Goal: Information Seeking & Learning: Learn about a topic

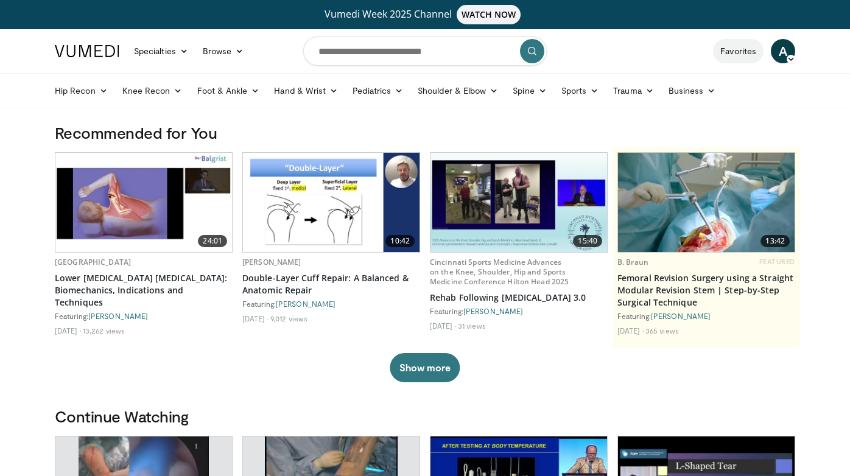
click at [737, 55] on link "Favorites" at bounding box center [738, 51] width 51 height 24
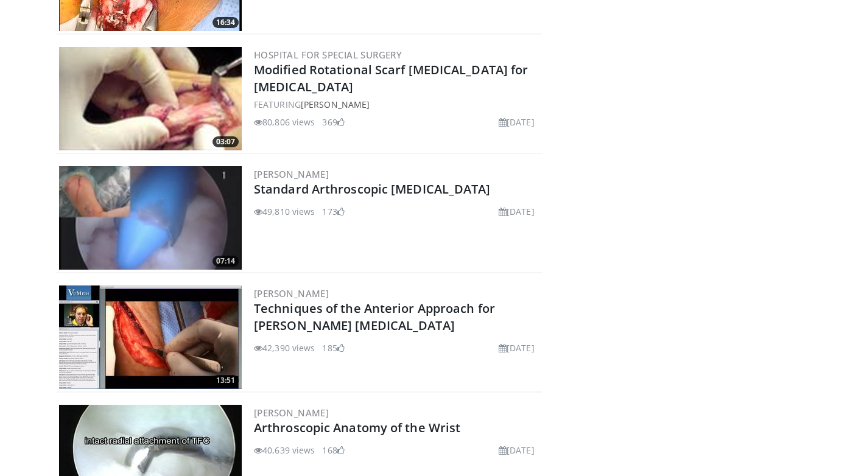
scroll to position [282, 0]
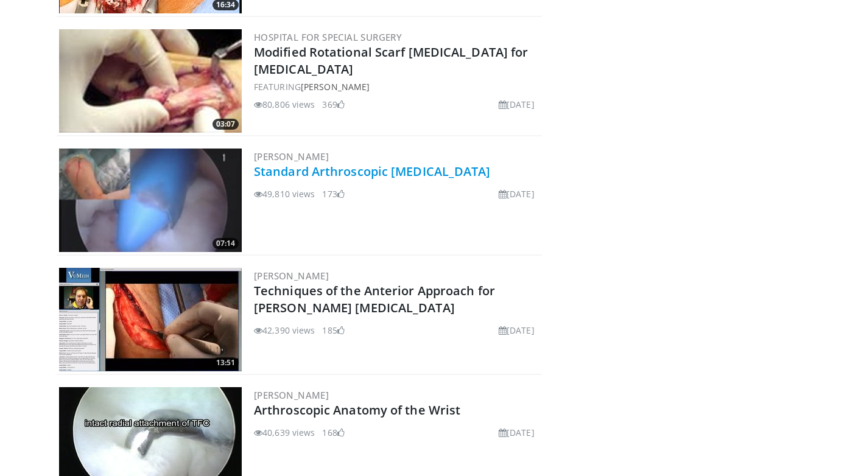
click at [376, 170] on link "Standard Arthroscopic [MEDICAL_DATA]" at bounding box center [372, 171] width 237 height 16
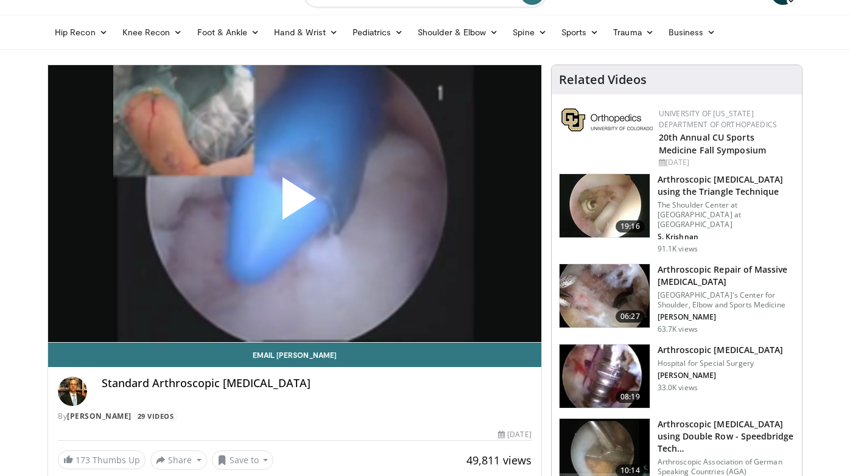
scroll to position [66, 0]
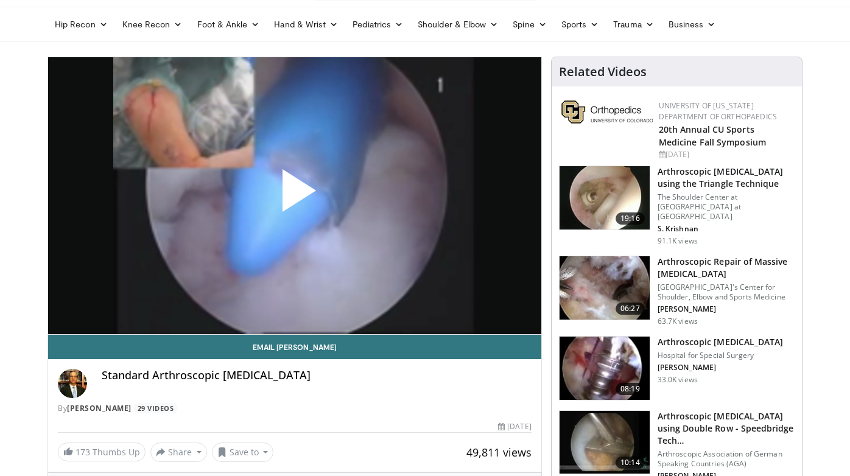
click at [295, 195] on span "Video Player" at bounding box center [295, 195] width 0 height 0
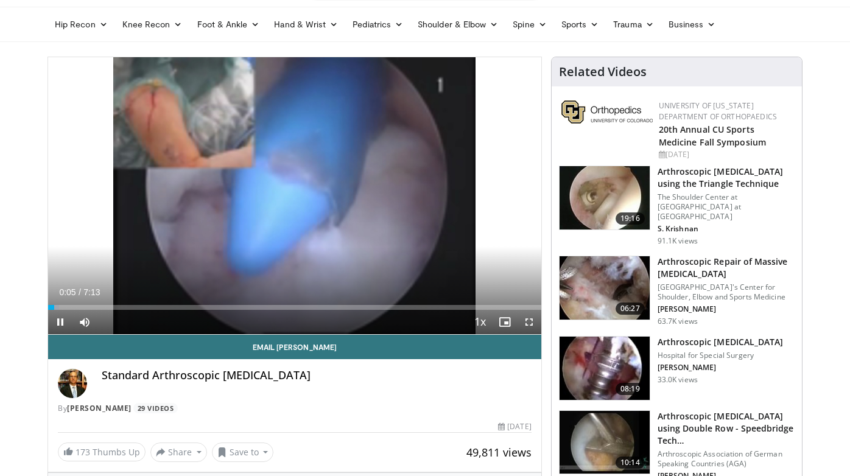
click at [528, 323] on span "Video Player" at bounding box center [529, 322] width 24 height 24
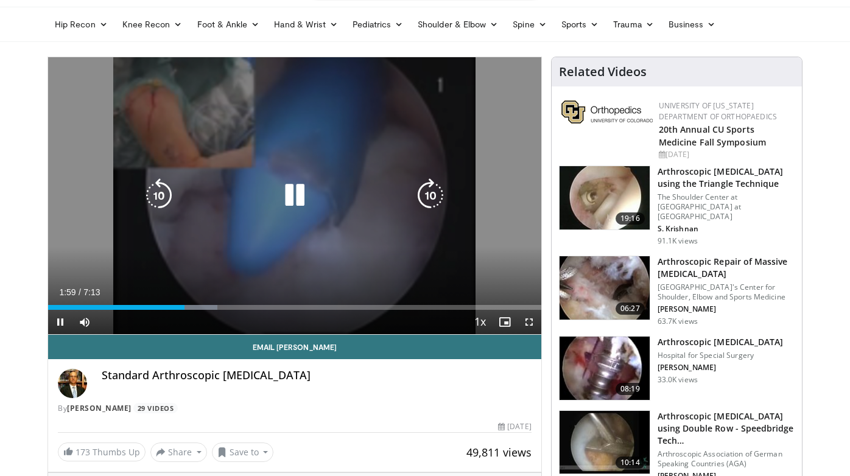
click at [306, 218] on div "10 seconds Tap to unmute" at bounding box center [294, 195] width 493 height 277
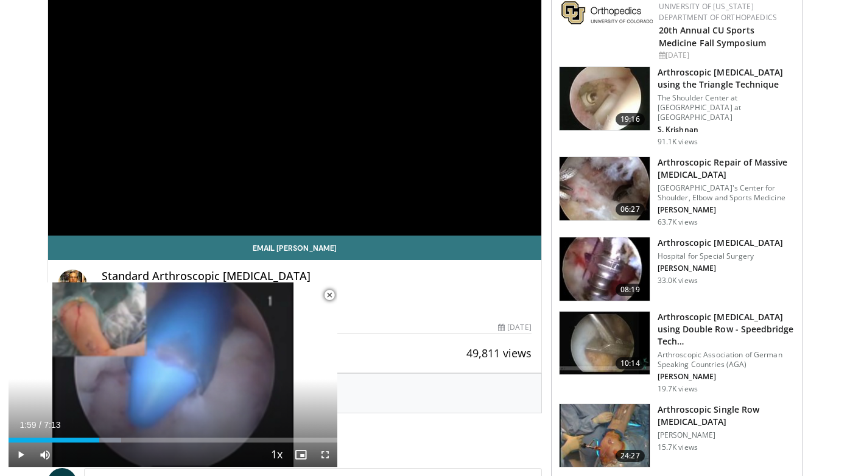
scroll to position [198, 0]
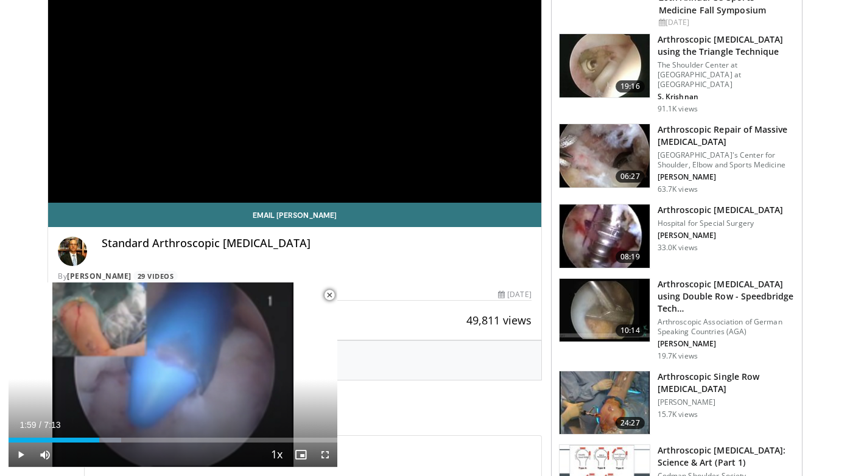
click at [329, 292] on span "Video Player" at bounding box center [329, 295] width 24 height 24
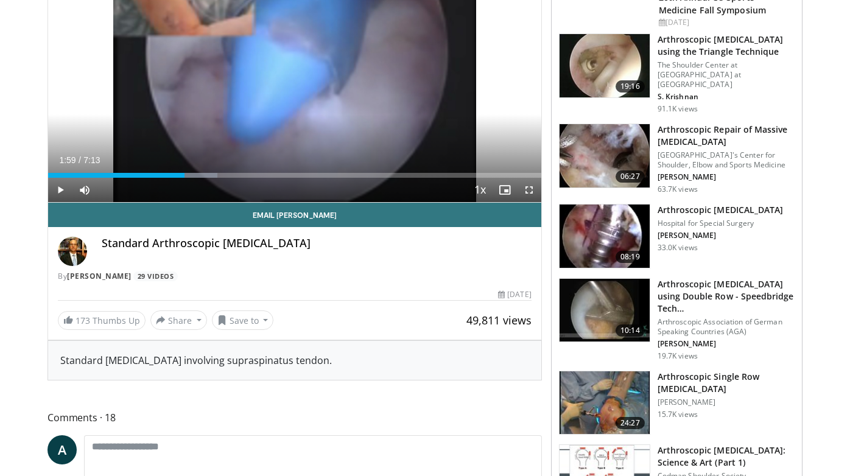
click at [717, 204] on h3 "Arthroscopic [MEDICAL_DATA]" at bounding box center [721, 210] width 126 height 12
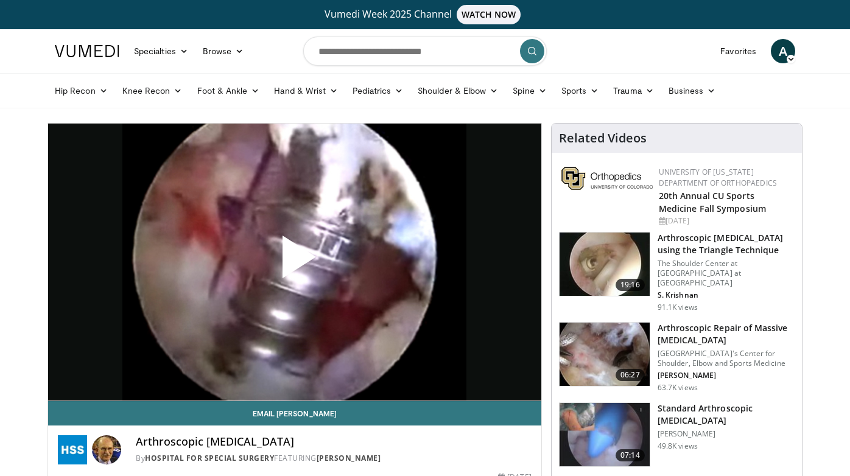
click at [295, 262] on span "Video Player" at bounding box center [295, 262] width 0 height 0
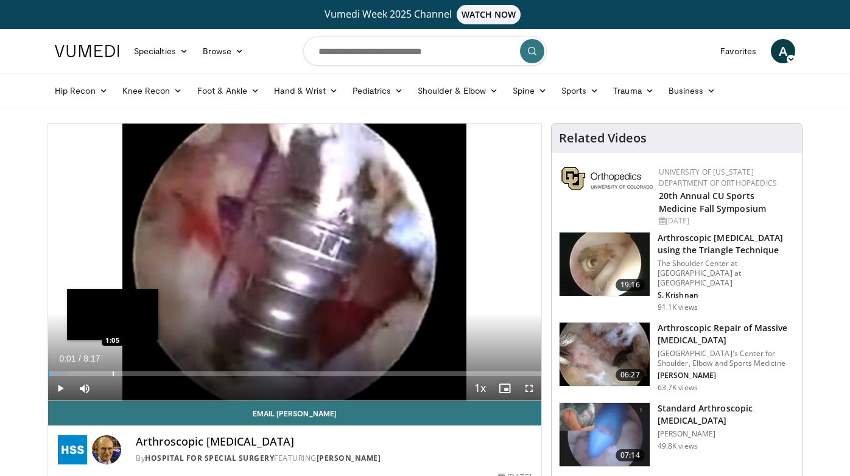
click at [113, 370] on div "Loaded : 3.92% 0:01 1:05" at bounding box center [294, 371] width 493 height 12
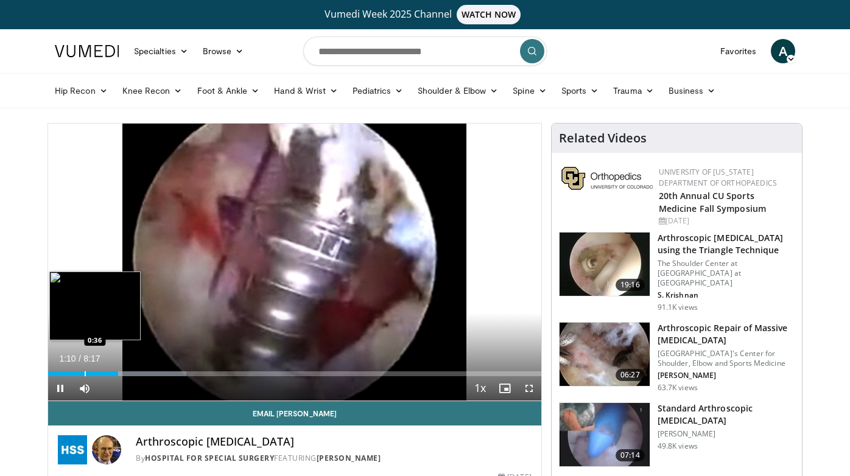
click at [85, 373] on div "Progress Bar" at bounding box center [85, 373] width 1 height 5
click at [95, 372] on div "Progress Bar" at bounding box center [95, 373] width 1 height 5
click at [105, 373] on div "Progress Bar" at bounding box center [105, 373] width 1 height 5
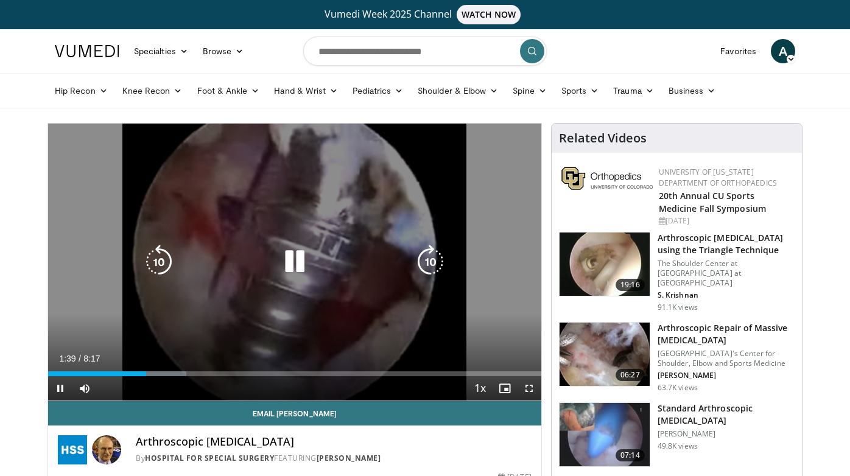
click at [303, 256] on icon "Video Player" at bounding box center [295, 262] width 34 height 34
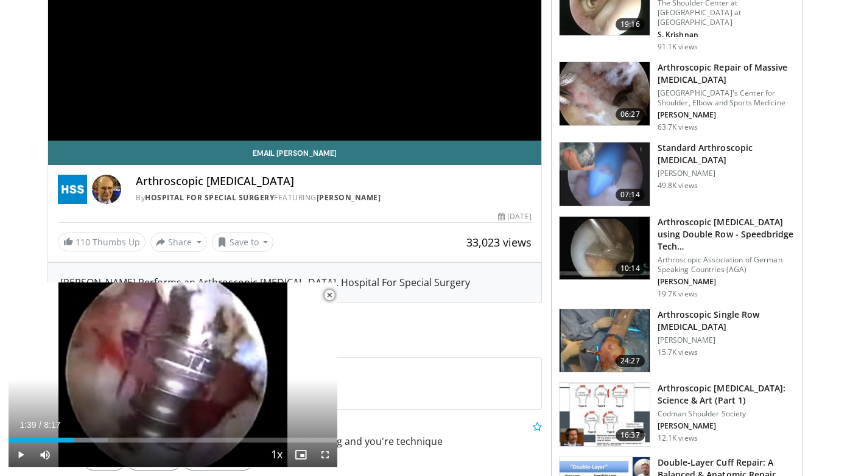
scroll to position [270, 0]
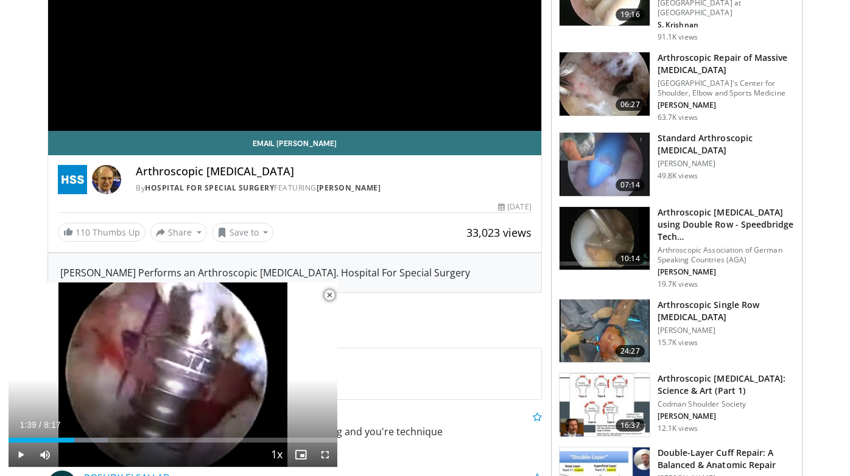
click at [328, 292] on span "Video Player" at bounding box center [329, 295] width 24 height 24
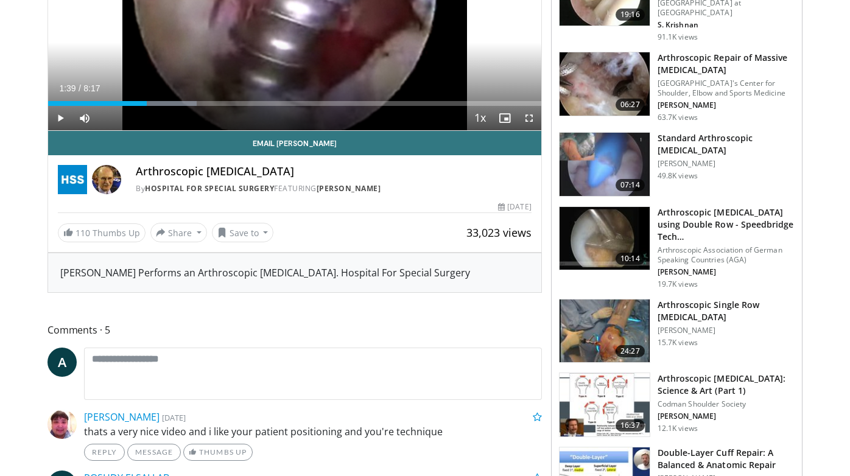
click at [723, 302] on h3 "Arthroscopic Single Row [MEDICAL_DATA]" at bounding box center [726, 311] width 137 height 24
click at [685, 299] on h3 "Arthroscopic Single Row [MEDICAL_DATA]" at bounding box center [726, 311] width 137 height 24
click at [673, 306] on h3 "Arthroscopic Single Row [MEDICAL_DATA]" at bounding box center [726, 311] width 137 height 24
click at [607, 289] on link "10:14 Arthroscopic [MEDICAL_DATA] using Double Row - Speedbridge Tech… Arthrosc…" at bounding box center [677, 247] width 236 height 83
click at [603, 360] on img at bounding box center [604, 331] width 90 height 63
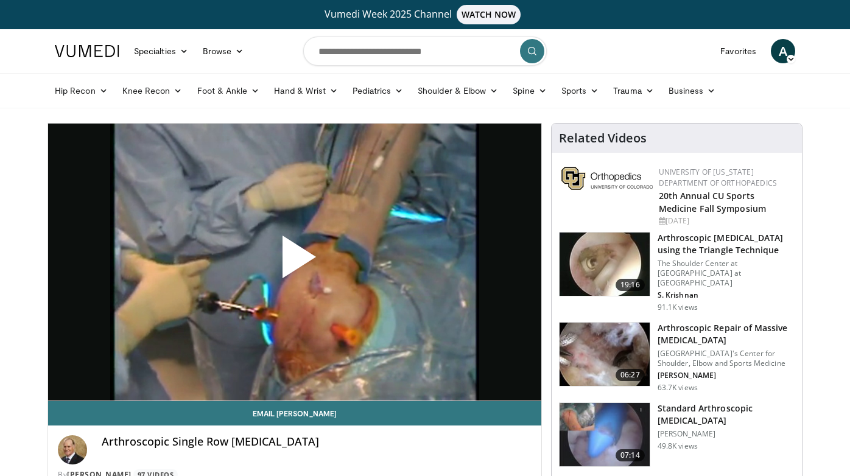
click at [295, 262] on span "Video Player" at bounding box center [295, 262] width 0 height 0
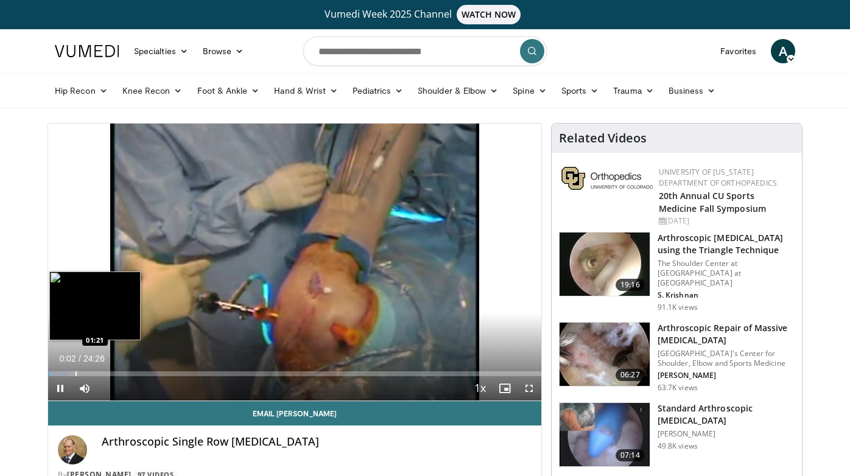
click at [75, 375] on div "Progress Bar" at bounding box center [75, 373] width 1 height 5
click at [101, 374] on div "Progress Bar" at bounding box center [101, 373] width 1 height 5
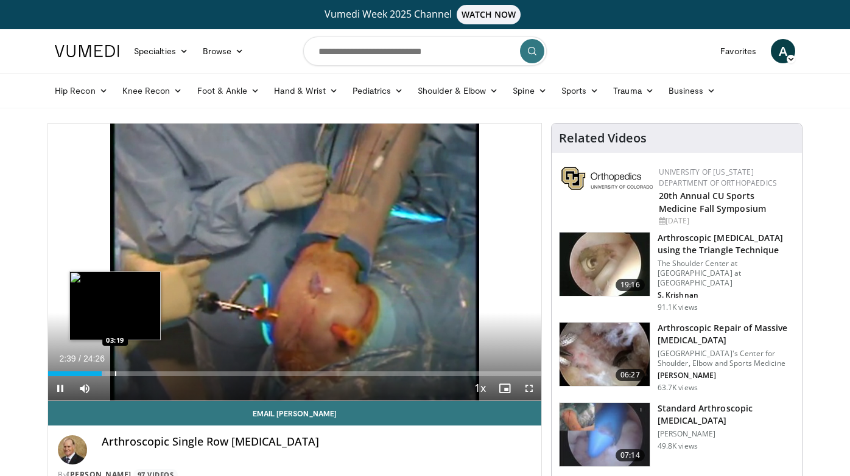
click at [115, 372] on div "Progress Bar" at bounding box center [115, 373] width 1 height 5
click at [133, 372] on div "Progress Bar" at bounding box center [132, 373] width 1 height 5
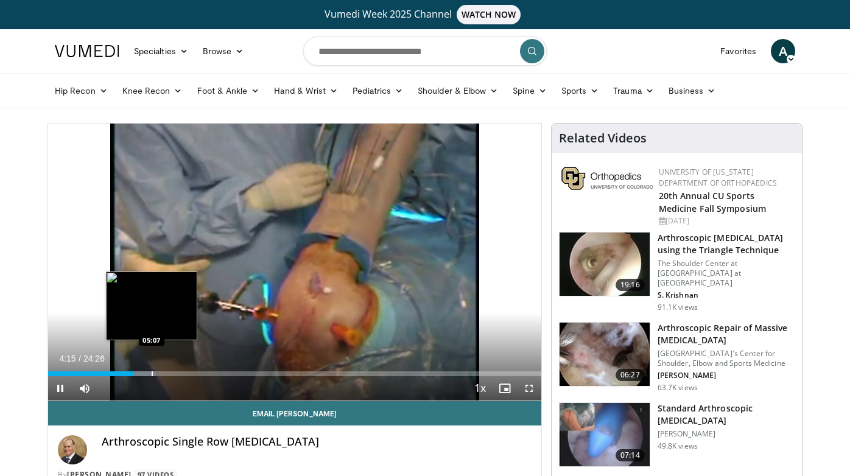
click at [152, 368] on div "Loaded : 21.87% 04:15 05:07" at bounding box center [294, 371] width 493 height 12
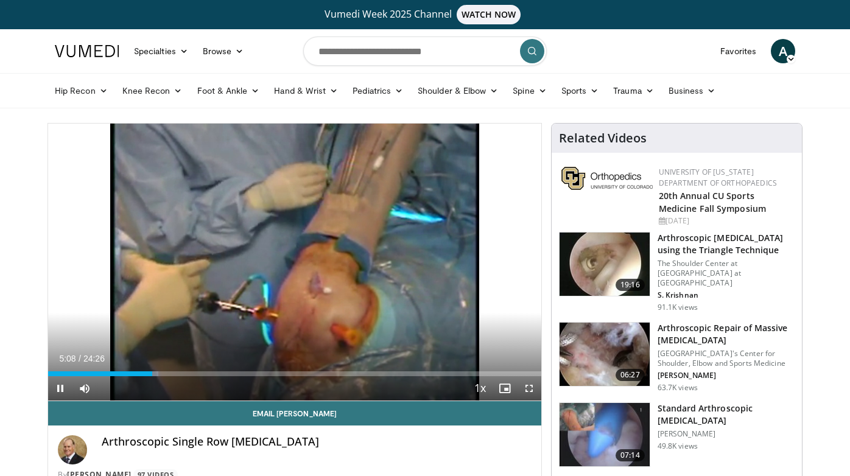
click at [178, 376] on div "Current Time 5:08 / Duration 24:26 Pause Skip Backward Skip Forward Mute Loaded…" at bounding box center [294, 388] width 493 height 24
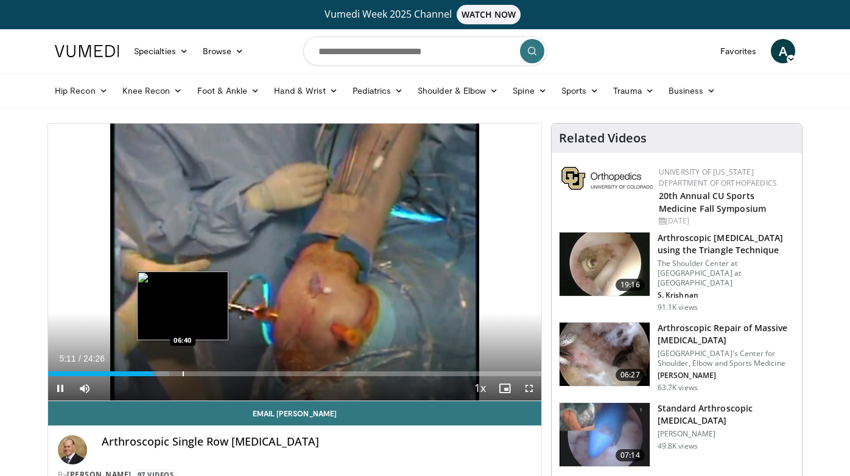
click at [183, 372] on div "Progress Bar" at bounding box center [183, 373] width 1 height 5
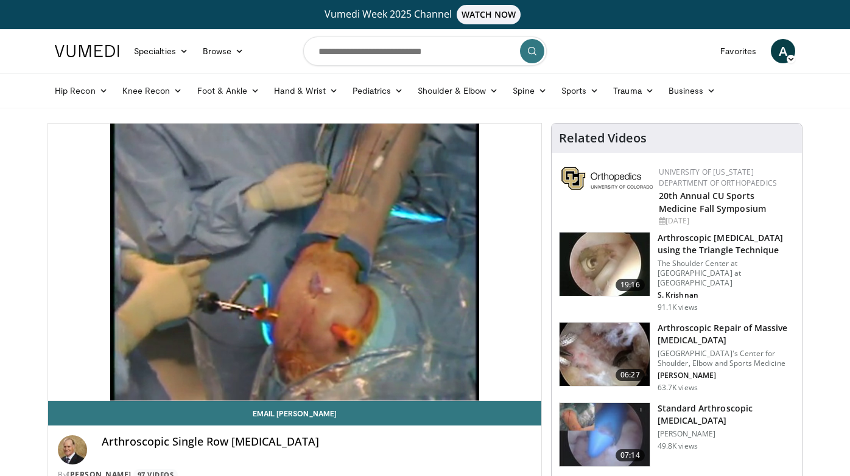
click at [196, 373] on div "10 seconds Tap to unmute" at bounding box center [294, 262] width 493 height 277
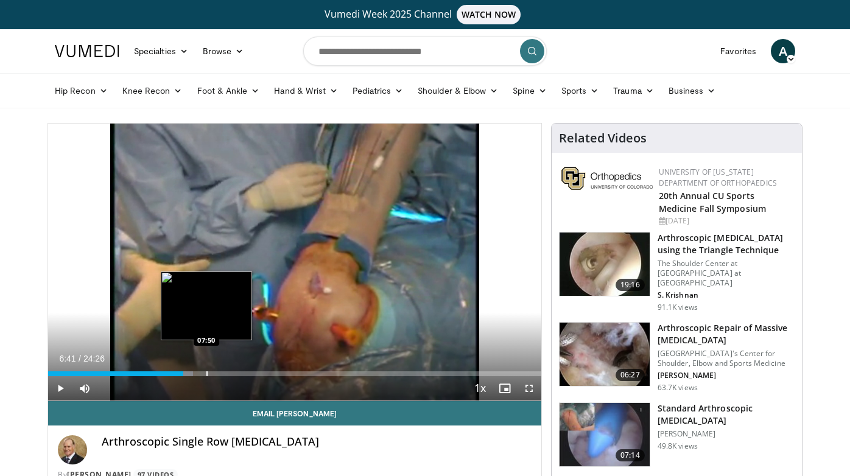
click at [206, 374] on div "Progress Bar" at bounding box center [206, 373] width 1 height 5
click at [221, 373] on div "Progress Bar" at bounding box center [221, 373] width 1 height 5
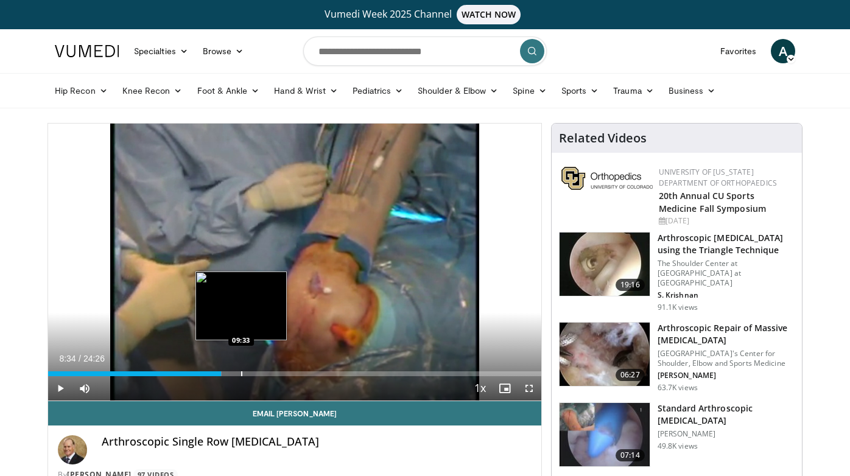
click at [241, 373] on div "Progress Bar" at bounding box center [241, 373] width 1 height 5
click at [248, 372] on div "Progress Bar" at bounding box center [248, 373] width 1 height 5
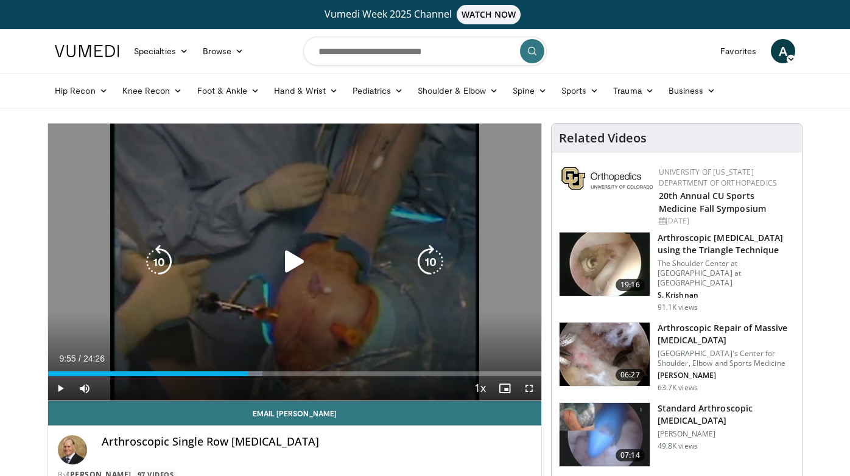
click at [244, 296] on div "10 seconds Tap to unmute" at bounding box center [294, 262] width 493 height 277
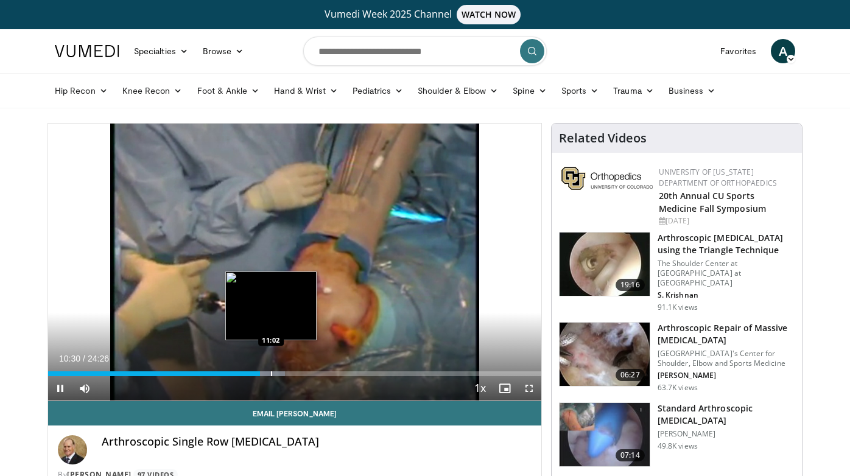
click at [271, 371] on div "Progress Bar" at bounding box center [271, 373] width 1 height 5
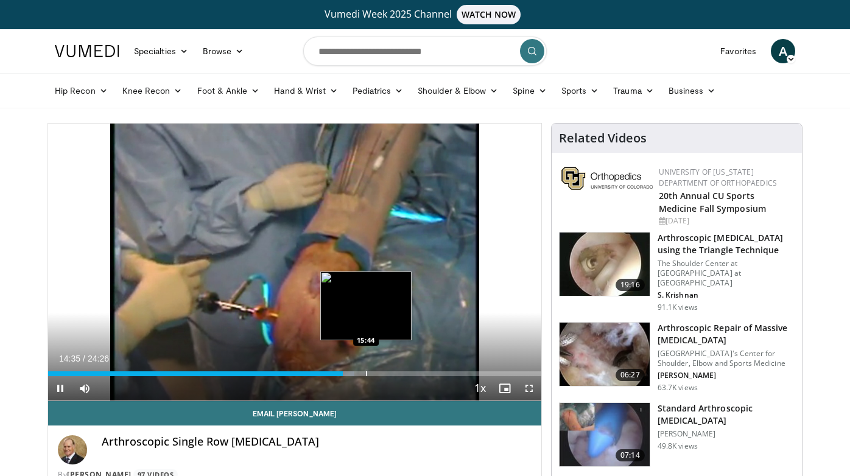
click at [366, 373] on div "Progress Bar" at bounding box center [366, 373] width 1 height 5
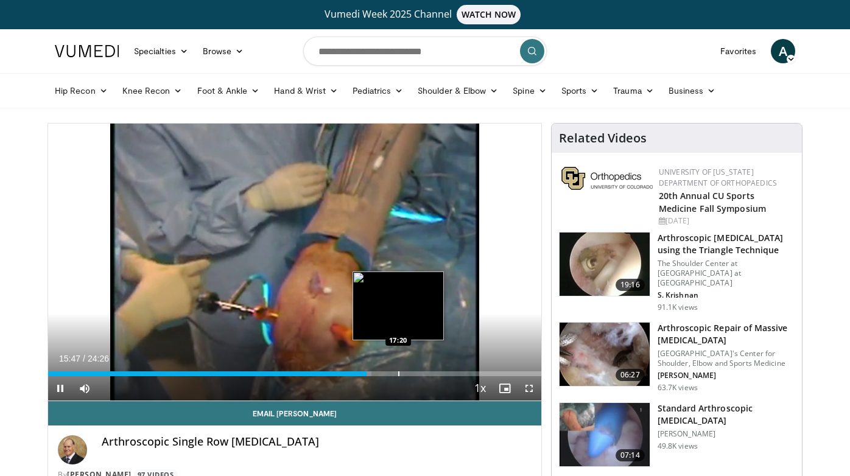
click at [398, 374] on div "Progress Bar" at bounding box center [398, 373] width 1 height 5
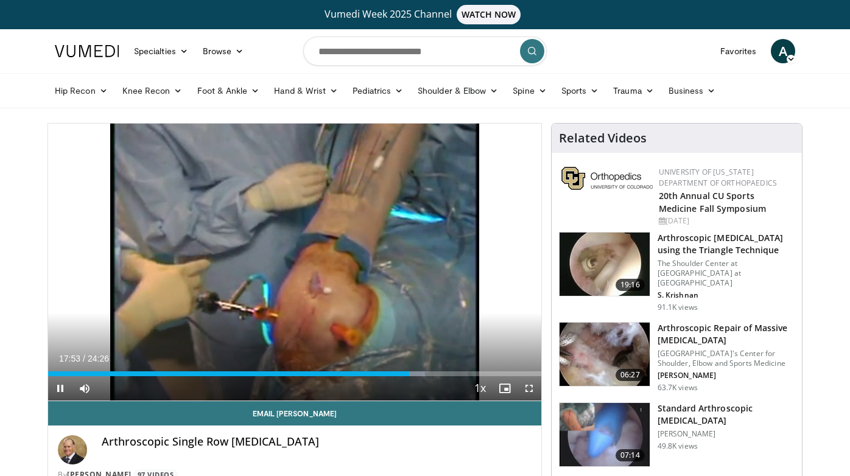
click at [61, 392] on span "Video Player" at bounding box center [60, 388] width 24 height 24
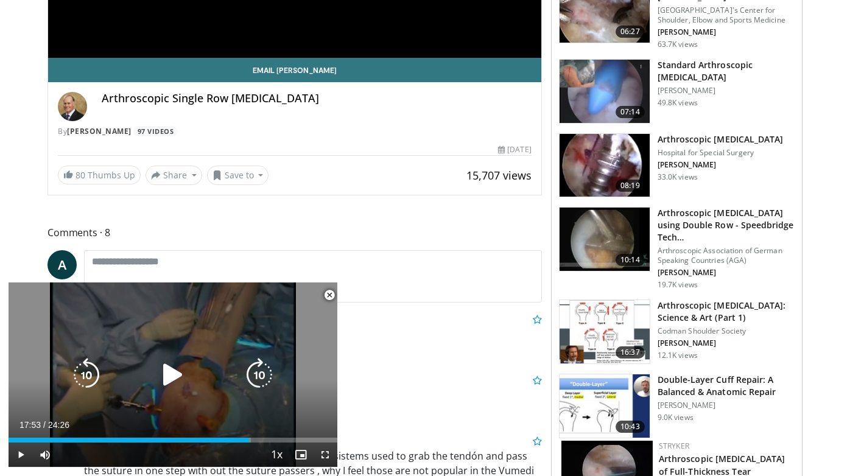
scroll to position [344, 0]
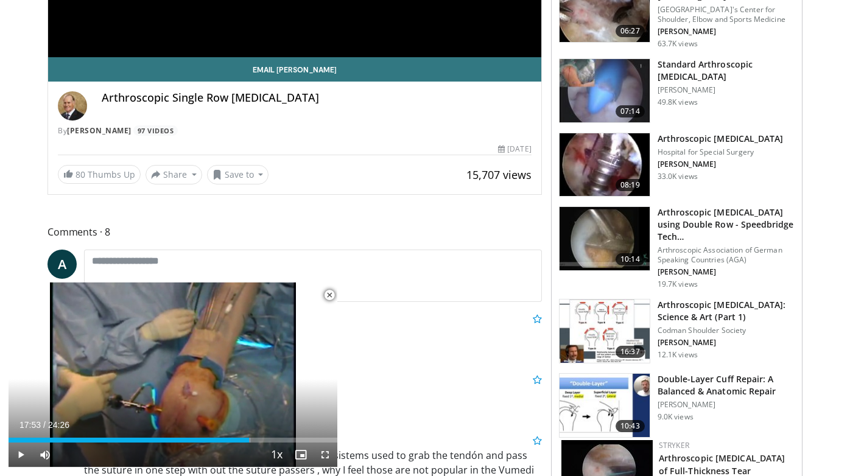
click at [331, 293] on span "Video Player" at bounding box center [329, 295] width 24 height 24
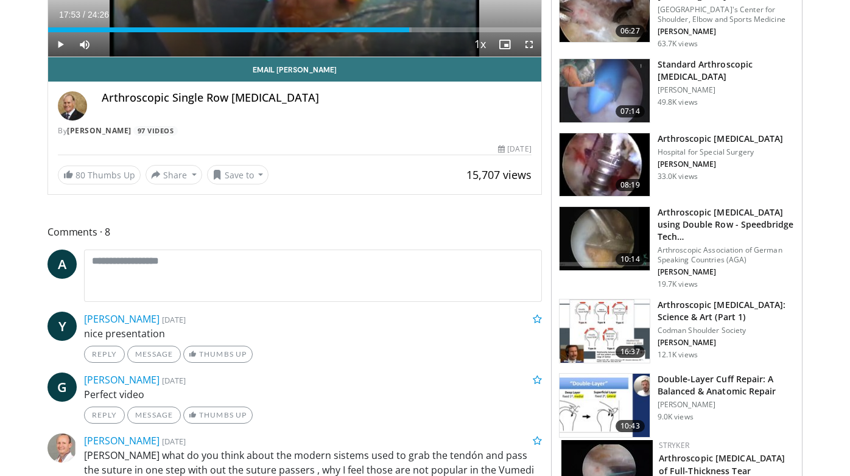
click at [591, 304] on img at bounding box center [604, 331] width 90 height 63
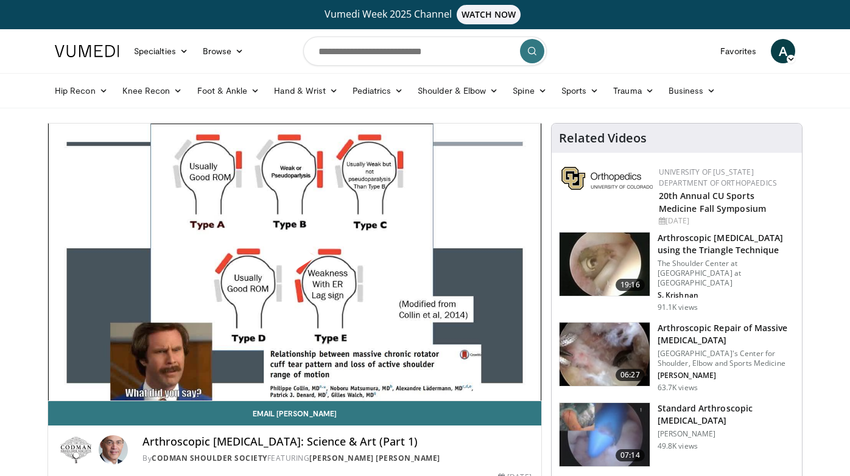
click at [295, 262] on span "Video Player" at bounding box center [295, 262] width 0 height 0
click at [371, 369] on div "10 seconds Tap to unmute" at bounding box center [294, 262] width 493 height 277
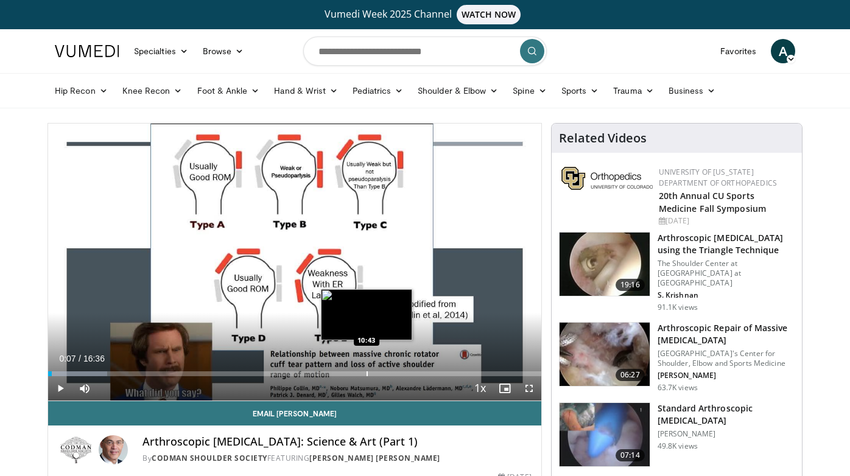
click at [366, 373] on div "Progress Bar" at bounding box center [366, 373] width 1 height 5
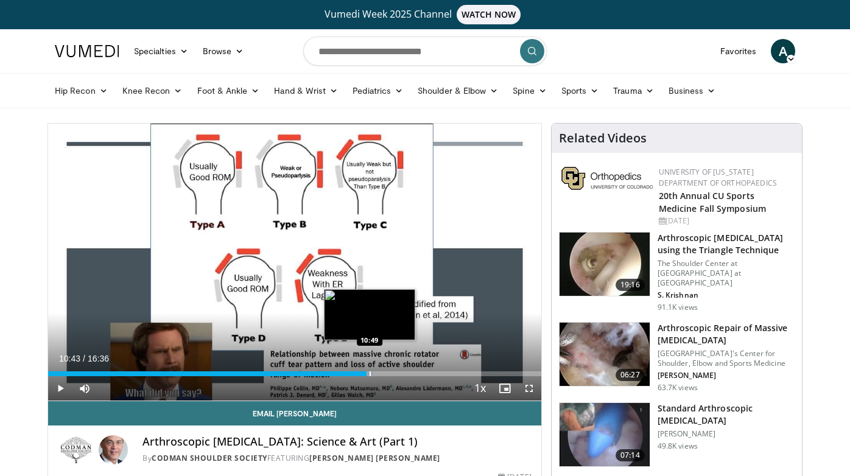
click at [370, 374] on div "Progress Bar" at bounding box center [370, 373] width 1 height 5
click at [374, 374] on div "Progress Bar" at bounding box center [374, 373] width 1 height 5
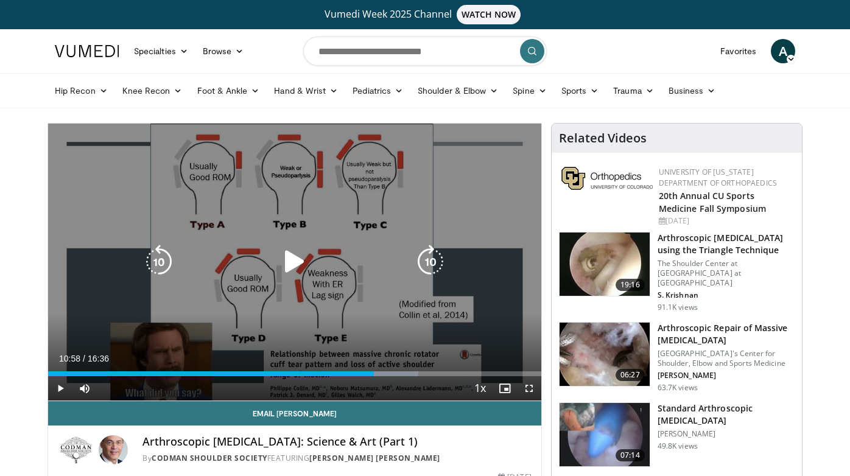
click at [314, 284] on div "10 seconds Tap to unmute" at bounding box center [294, 262] width 493 height 277
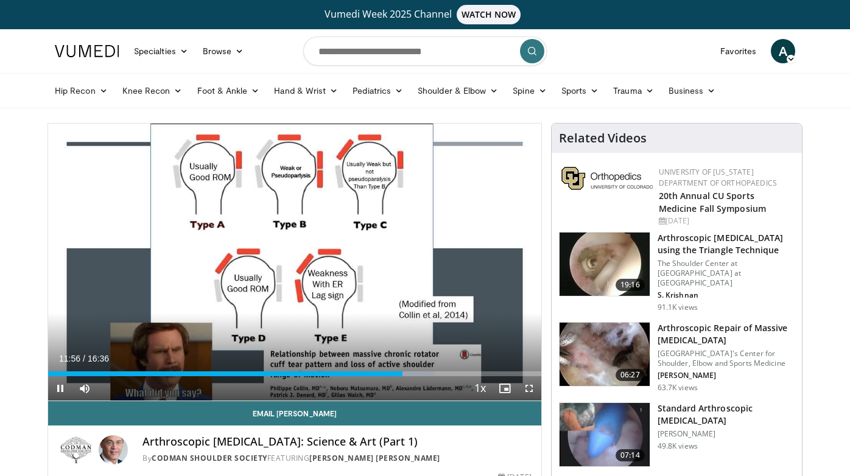
click at [527, 390] on span "Video Player" at bounding box center [529, 388] width 24 height 24
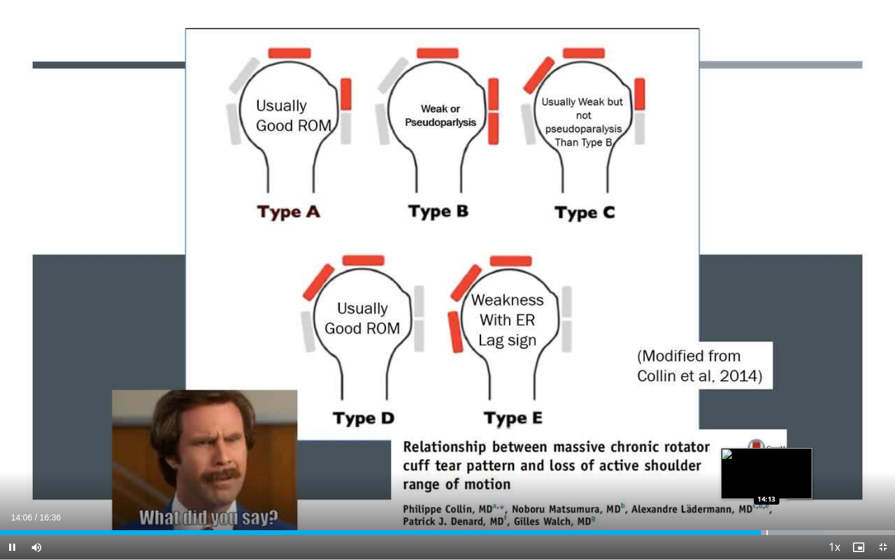
click at [766, 475] on div "Progress Bar" at bounding box center [766, 532] width 1 height 5
click at [780, 475] on div "Progress Bar" at bounding box center [780, 532] width 1 height 5
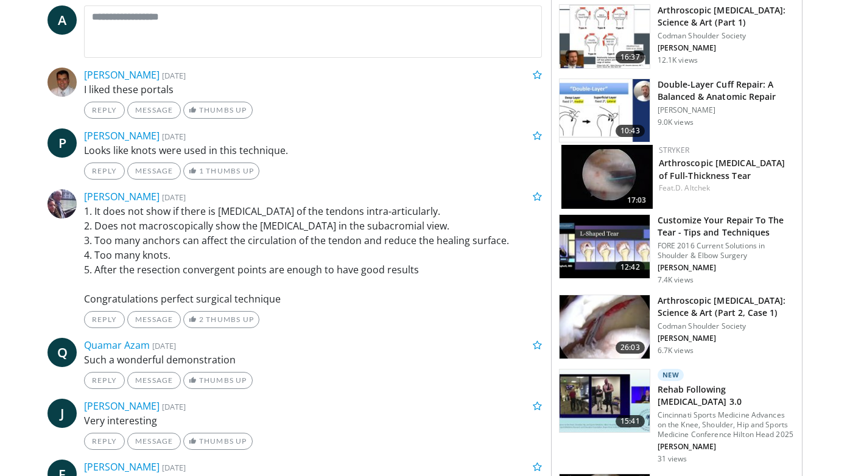
scroll to position [623, 0]
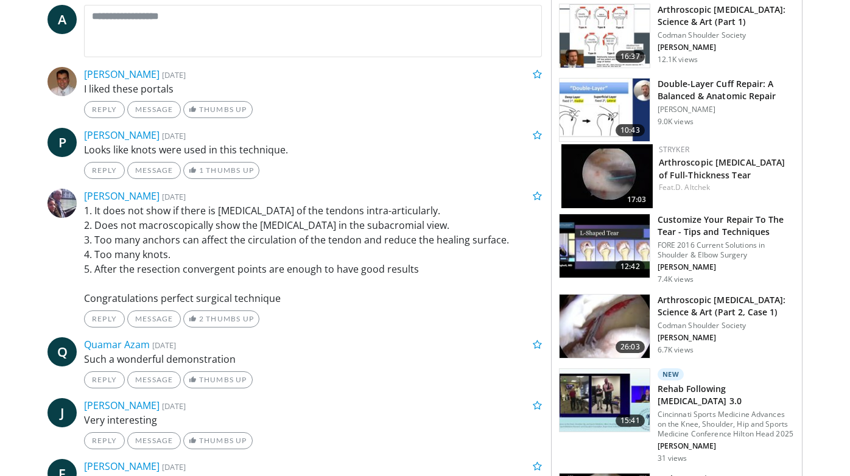
click at [717, 305] on h3 "Arthroscopic [MEDICAL_DATA]: Science & Art (Part 2, Case 1)" at bounding box center [726, 306] width 137 height 24
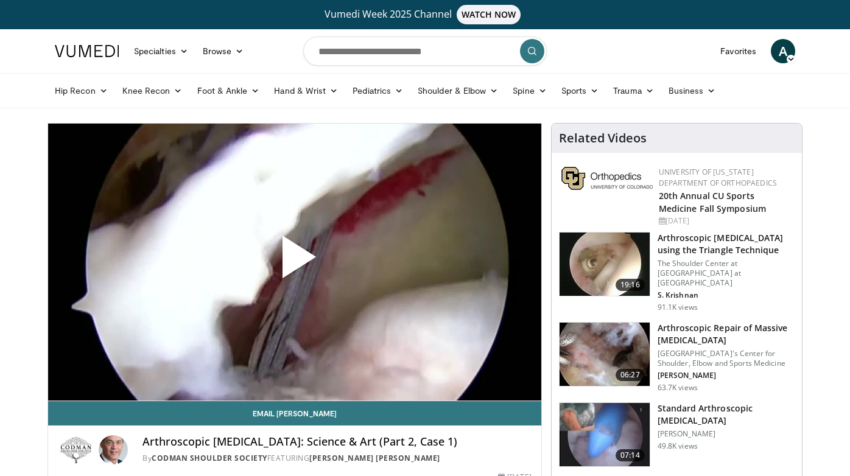
click at [295, 262] on span "Video Player" at bounding box center [295, 262] width 0 height 0
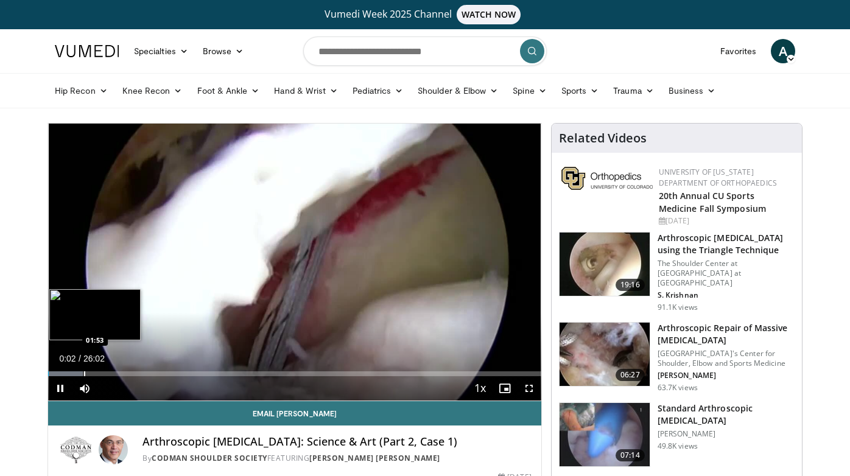
click at [84, 371] on div "Progress Bar" at bounding box center [84, 373] width 1 height 5
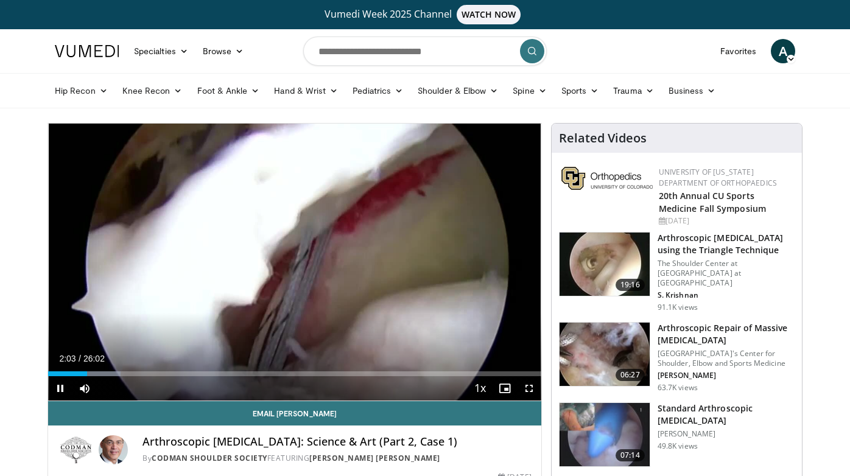
click at [105, 376] on div "Current Time 2:03 / Duration 26:02 Pause Skip Backward Skip Forward Mute Loaded…" at bounding box center [294, 388] width 493 height 24
click at [116, 374] on div "Progress Bar" at bounding box center [99, 373] width 44 height 5
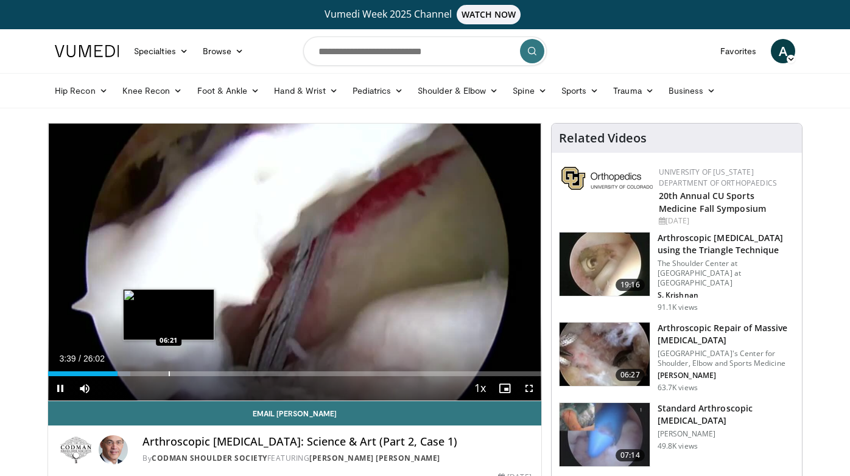
click at [169, 373] on div "Progress Bar" at bounding box center [169, 373] width 1 height 5
click at [188, 374] on div "Progress Bar" at bounding box center [188, 373] width 1 height 5
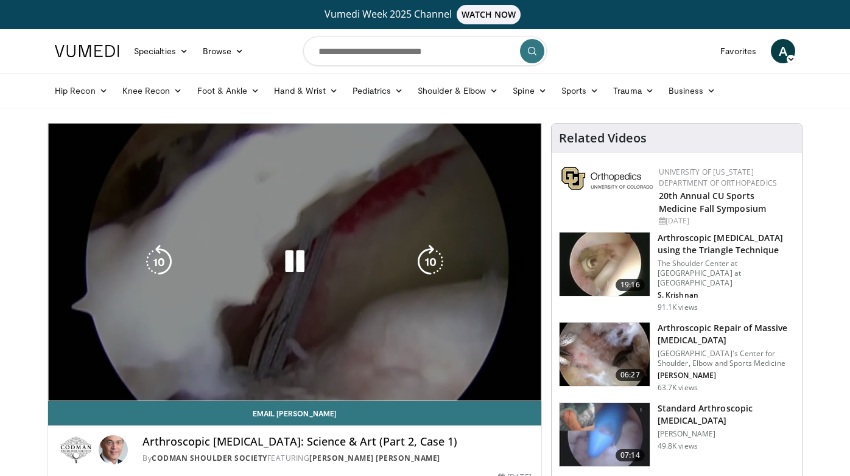
click at [208, 396] on div "Loaded : 29.64% 07:23 08:21" at bounding box center [294, 398] width 493 height 5
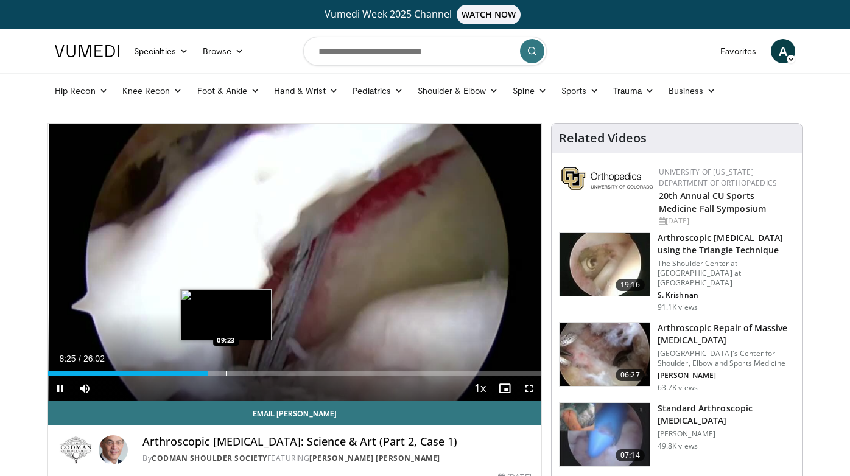
click at [226, 373] on div "Progress Bar" at bounding box center [226, 373] width 1 height 5
click at [211, 374] on div "Progress Bar" at bounding box center [211, 373] width 1 height 5
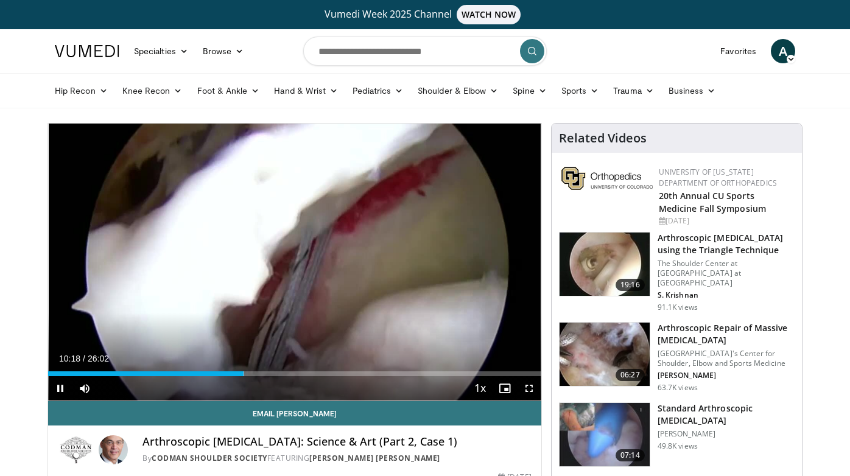
click at [289, 377] on div "Current Time 10:18 / Duration 26:02 Pause Skip Backward Skip Forward Mute Loade…" at bounding box center [294, 388] width 493 height 24
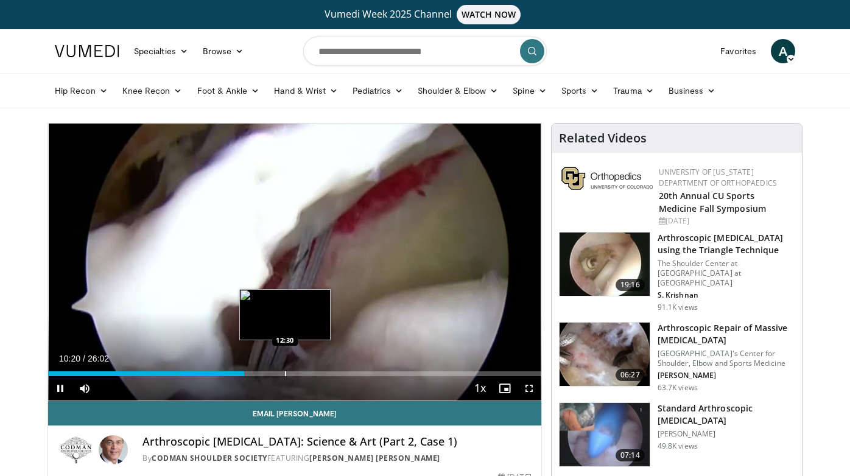
click at [285, 374] on div "Progress Bar" at bounding box center [285, 373] width 1 height 5
click at [310, 373] on div "Progress Bar" at bounding box center [310, 373] width 1 height 5
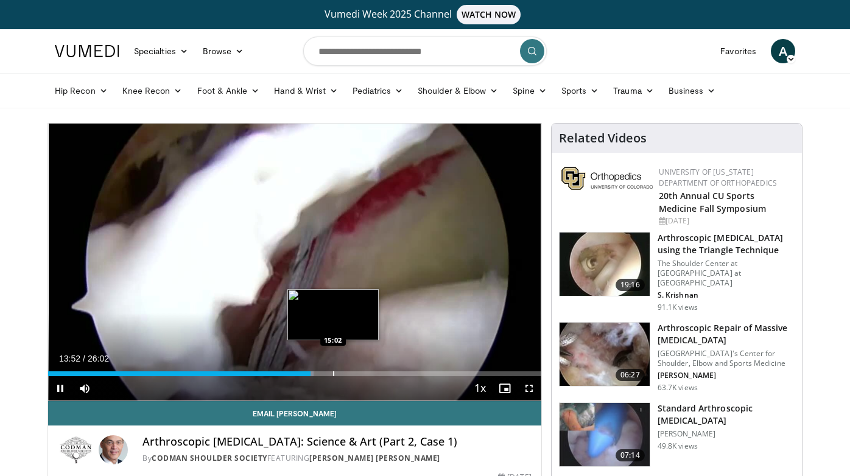
click at [333, 374] on div "Progress Bar" at bounding box center [333, 373] width 1 height 5
click at [348, 376] on div "Progress Bar" at bounding box center [348, 373] width 1 height 5
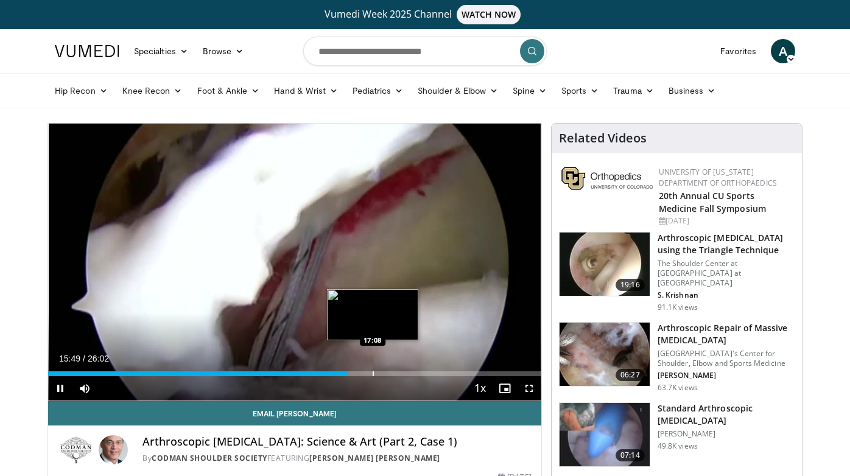
click at [373, 374] on div "Progress Bar" at bounding box center [373, 373] width 1 height 5
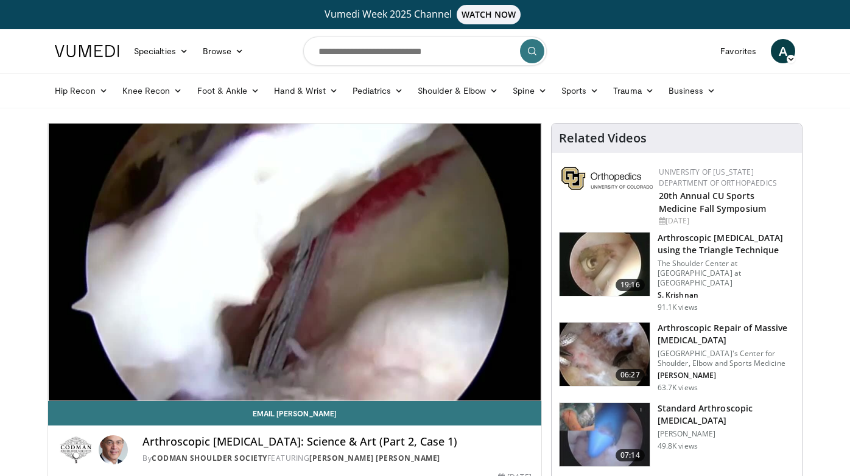
click at [391, 375] on div "10 seconds Tap to unmute" at bounding box center [294, 262] width 493 height 277
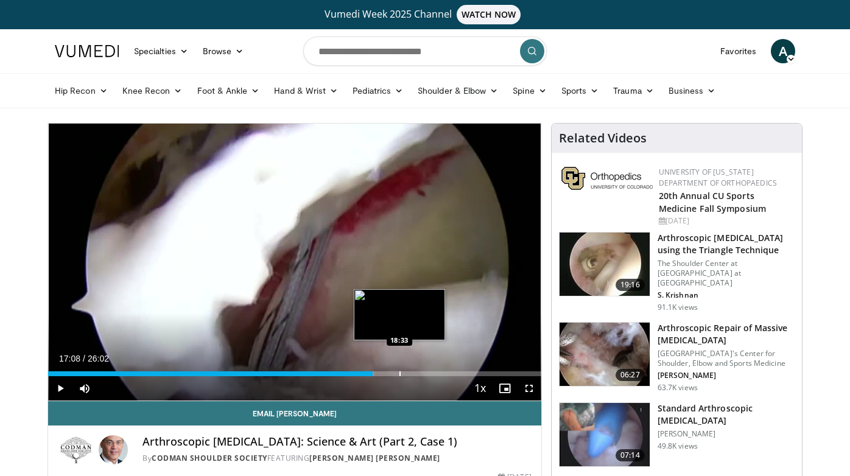
click at [399, 372] on div "Progress Bar" at bounding box center [399, 373] width 1 height 5
click at [420, 372] on div "Progress Bar" at bounding box center [420, 373] width 1 height 5
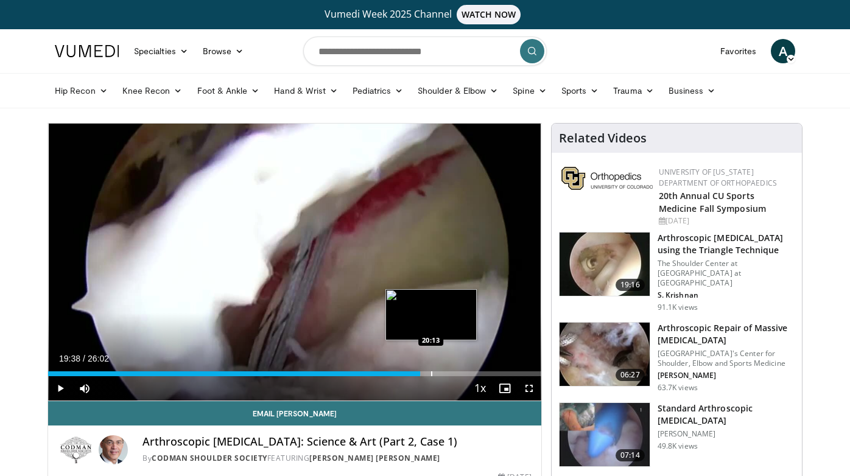
click at [431, 373] on div "Progress Bar" at bounding box center [431, 373] width 1 height 5
click at [447, 374] on div "Progress Bar" at bounding box center [447, 373] width 1 height 5
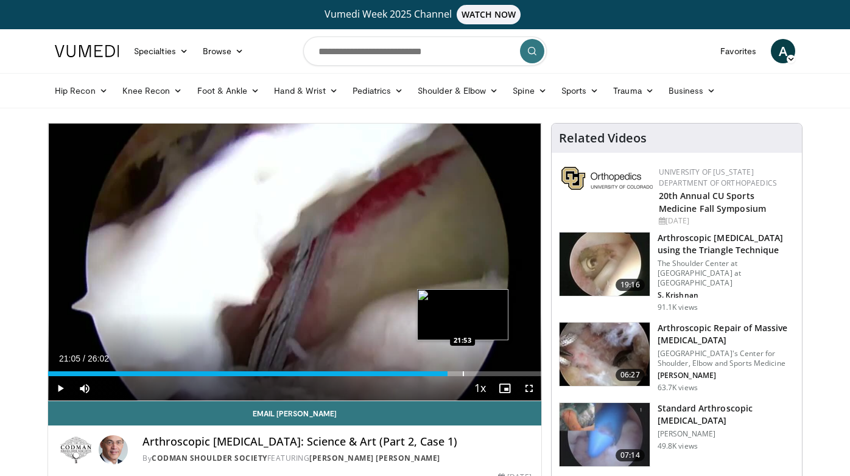
click at [463, 375] on div "Progress Bar" at bounding box center [463, 373] width 1 height 5
click at [480, 376] on div "Progress Bar" at bounding box center [480, 373] width 1 height 5
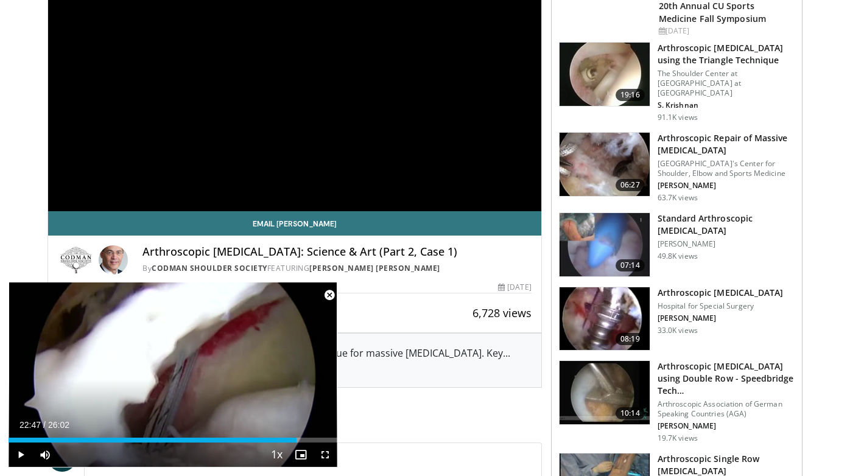
scroll to position [191, 0]
